Goal: Check status: Check status

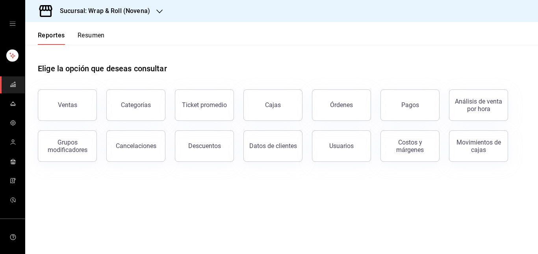
click at [10, 26] on icon "open drawer" at bounding box center [12, 23] width 6 height 6
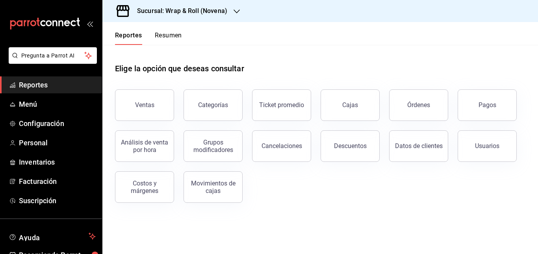
click at [211, 12] on h3 "Sucursal: Wrap & Roll (Novena)" at bounding box center [179, 10] width 96 height 9
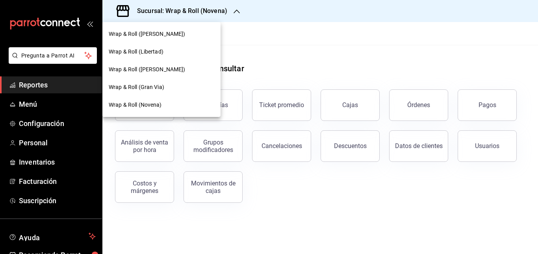
click at [173, 70] on span "Wrap & Roll ([PERSON_NAME])" at bounding box center [147, 69] width 77 height 8
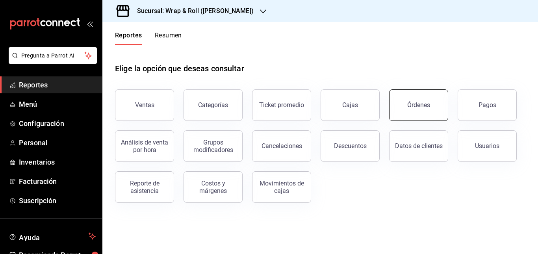
click at [434, 107] on button "Órdenes" at bounding box center [418, 105] width 59 height 32
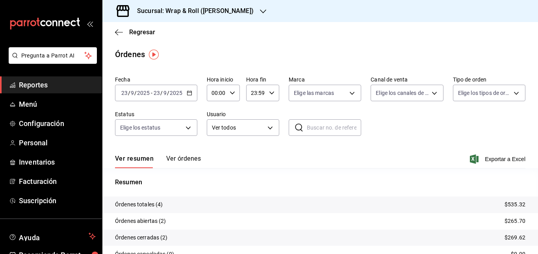
click at [180, 158] on button "Ver órdenes" at bounding box center [183, 161] width 35 height 13
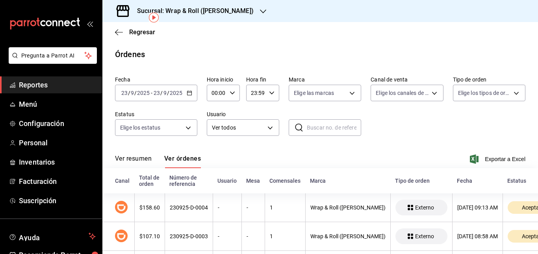
scroll to position [77, 0]
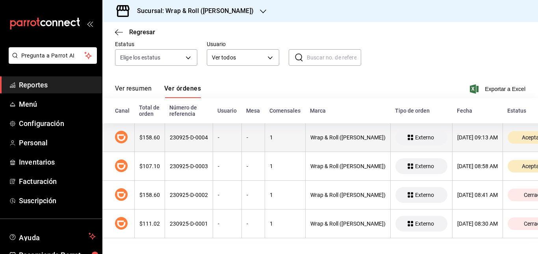
click at [235, 125] on th "-" at bounding box center [227, 137] width 29 height 29
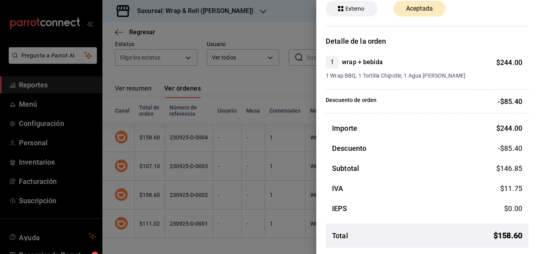
scroll to position [0, 0]
